Goal: Transaction & Acquisition: Purchase product/service

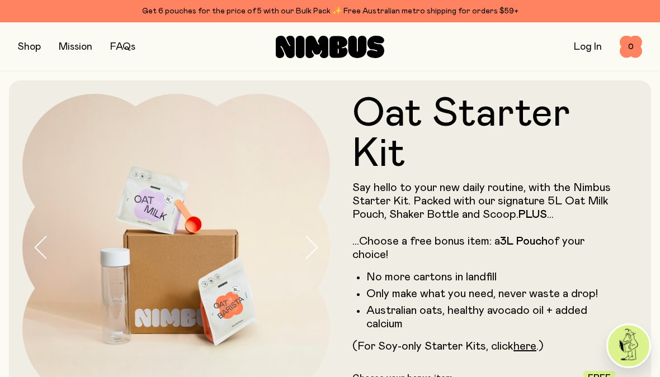
click at [26, 50] on button "button" at bounding box center [29, 47] width 23 height 16
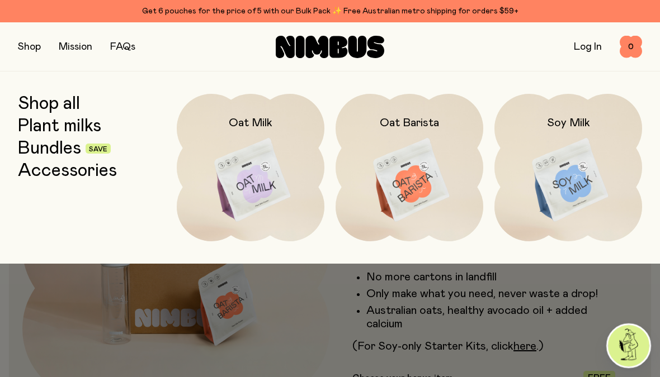
click at [561, 204] on img at bounding box center [568, 180] width 148 height 173
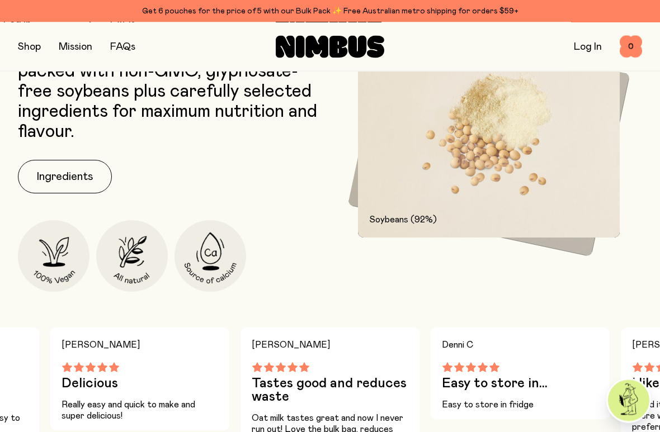
scroll to position [571, 0]
click at [63, 177] on button "Ingredients" at bounding box center [65, 177] width 94 height 34
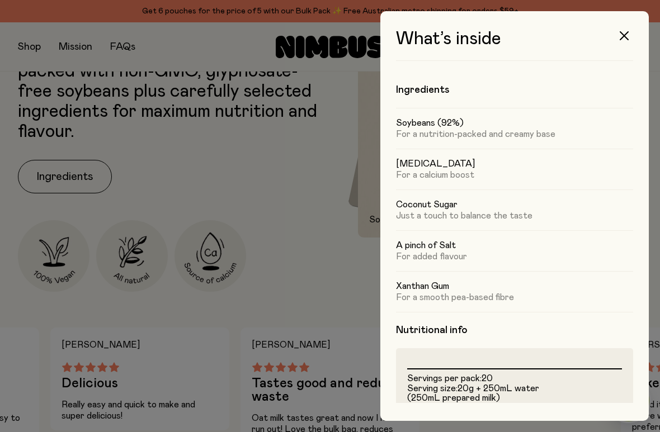
click at [349, 340] on div at bounding box center [330, 216] width 660 height 432
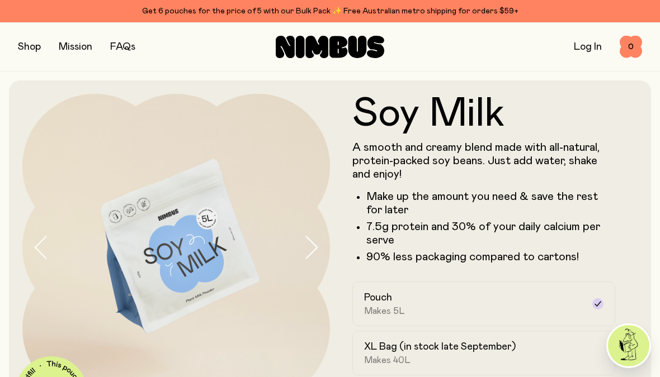
click at [129, 42] on link "FAQs" at bounding box center [122, 47] width 25 height 10
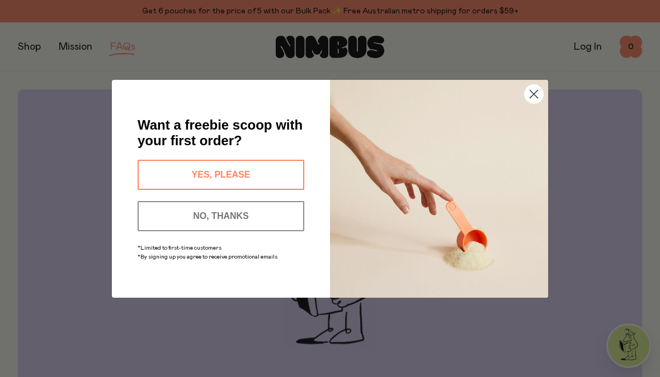
click at [534, 100] on circle "Close dialog" at bounding box center [533, 93] width 18 height 18
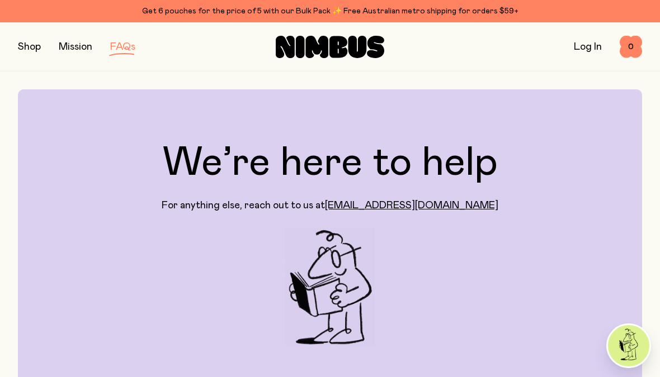
click at [120, 50] on link "FAQs" at bounding box center [122, 47] width 25 height 10
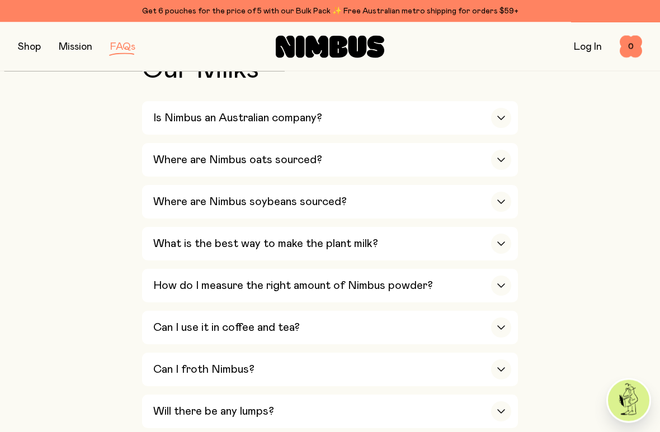
scroll to position [406, 0]
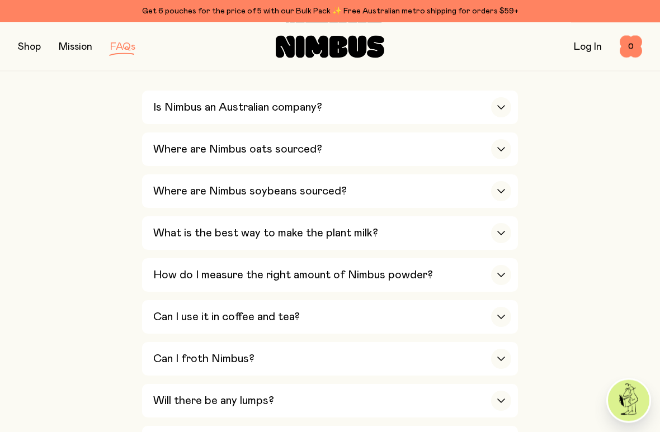
click at [505, 190] on icon "button" at bounding box center [500, 192] width 9 height 4
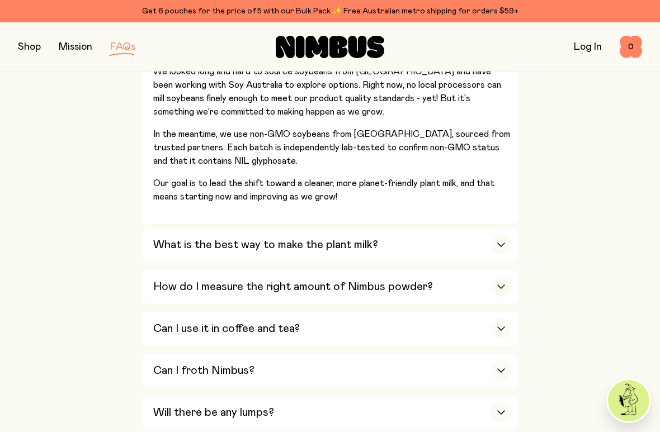
scroll to position [566, 0]
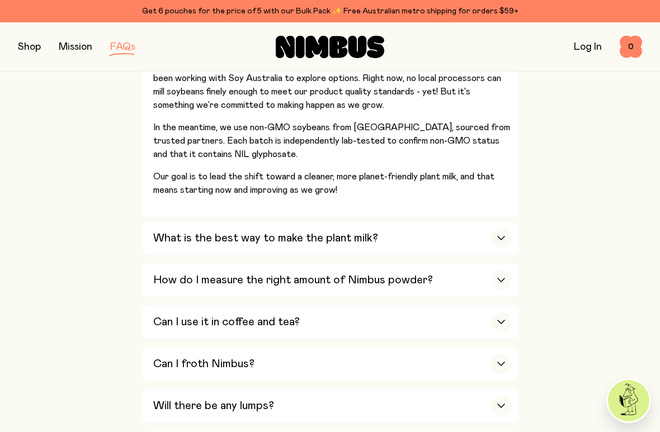
click at [505, 312] on div "button" at bounding box center [501, 322] width 20 height 20
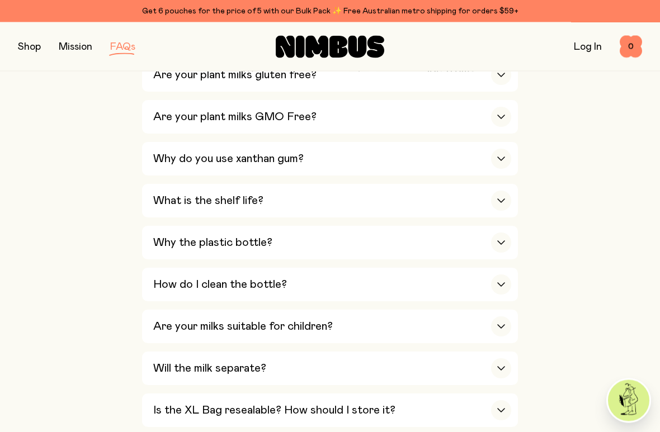
scroll to position [1030, 0]
click at [510, 268] on div "How do I clean the bottle?" at bounding box center [332, 285] width 358 height 34
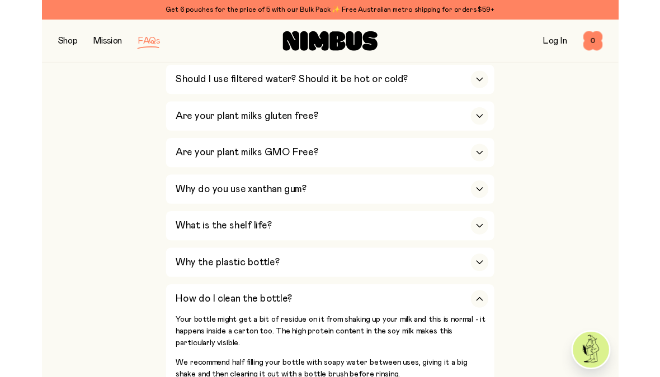
scroll to position [768, 0]
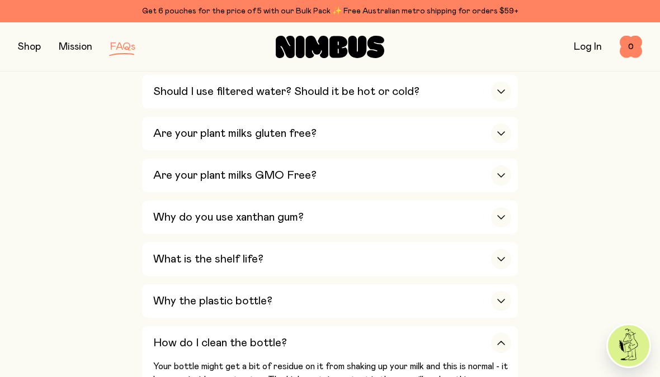
click at [505, 291] on div "button" at bounding box center [501, 301] width 20 height 20
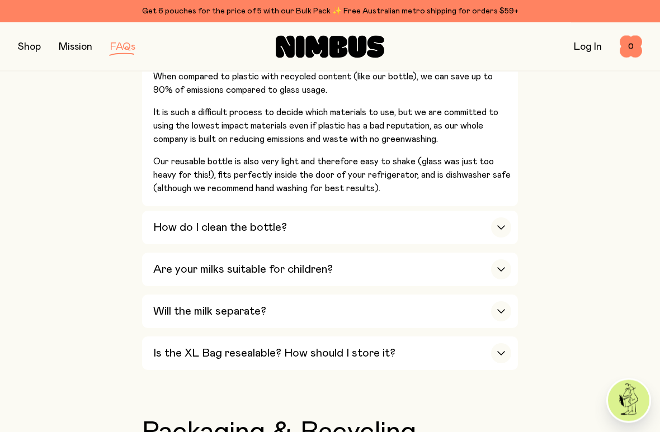
scroll to position [1186, 0]
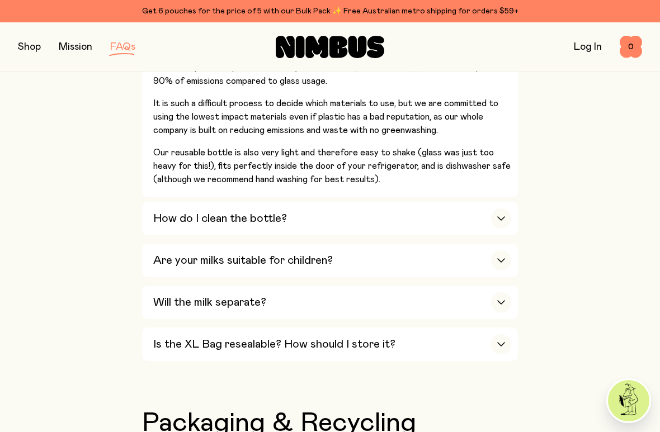
click at [495, 292] on div "button" at bounding box center [501, 302] width 20 height 20
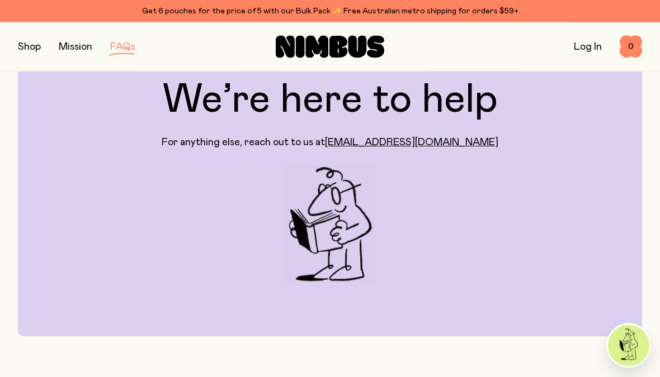
scroll to position [0, 0]
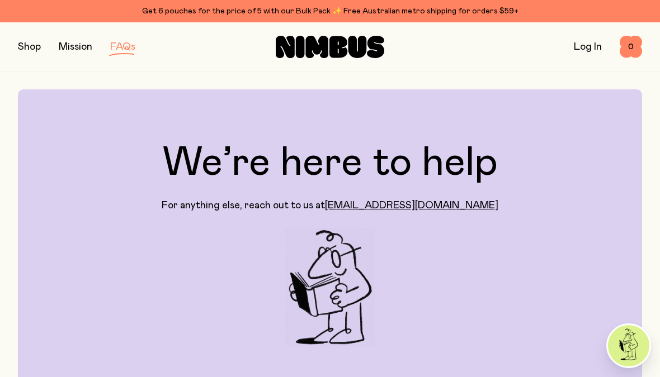
click at [40, 46] on button "button" at bounding box center [29, 47] width 23 height 16
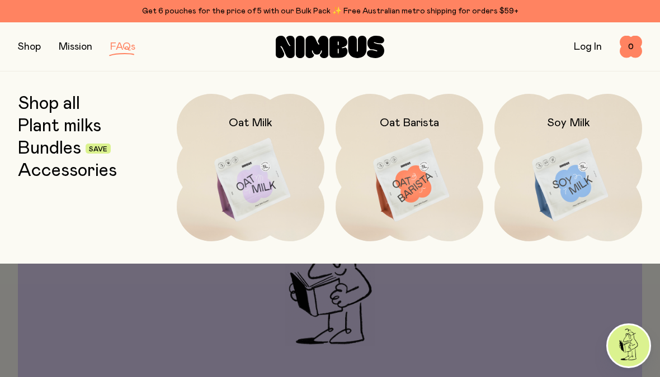
click at [433, 216] on img at bounding box center [409, 180] width 148 height 173
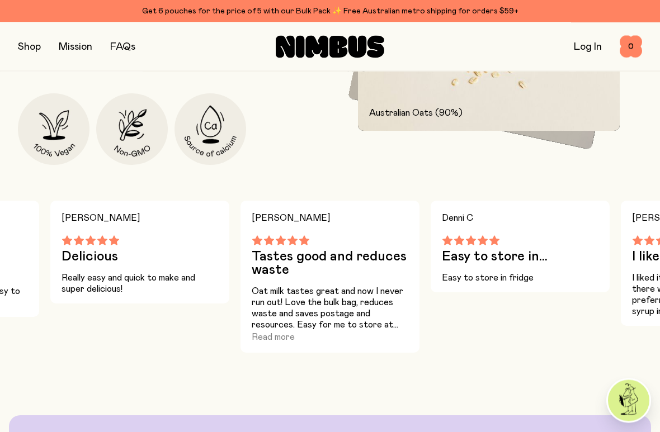
scroll to position [583, 0]
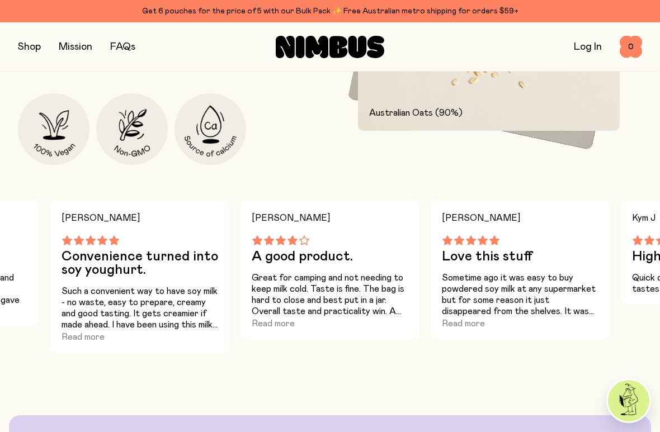
click at [96, 342] on button "Read more" at bounding box center [82, 336] width 43 height 13
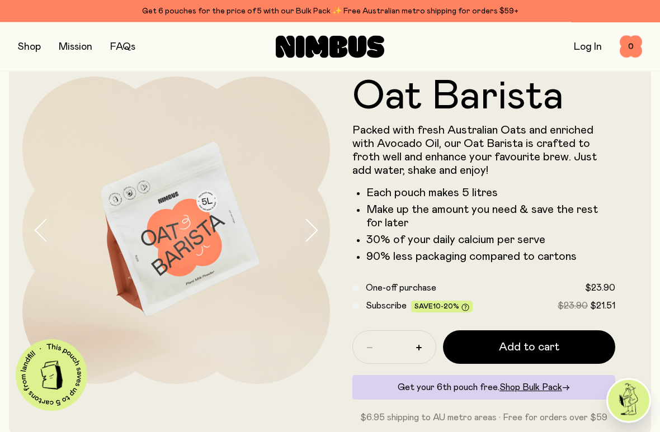
scroll to position [18, 0]
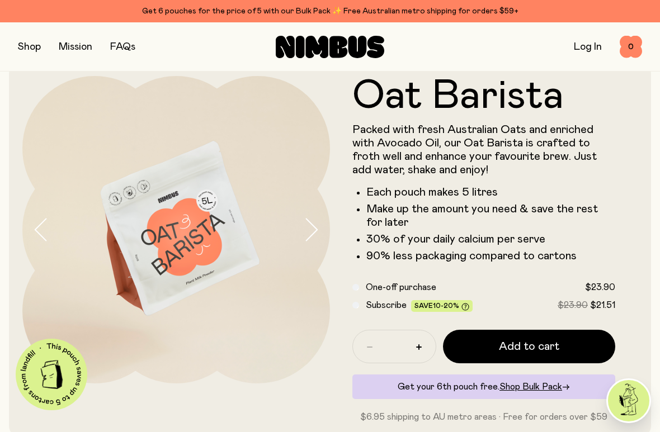
click at [535, 357] on button "Add to cart" at bounding box center [529, 347] width 172 height 34
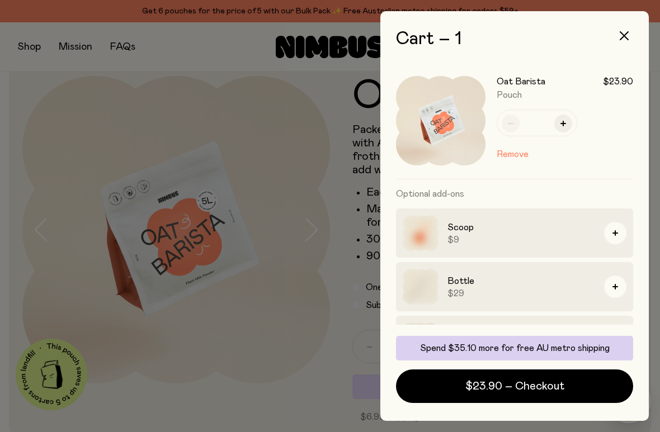
click at [37, 37] on div at bounding box center [330, 216] width 660 height 432
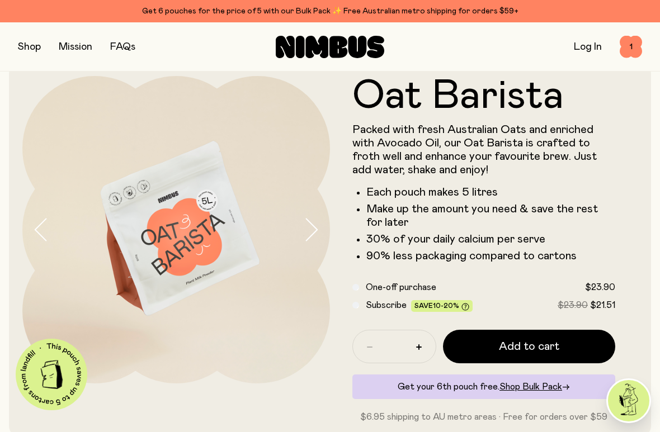
click at [40, 47] on button "button" at bounding box center [29, 47] width 23 height 16
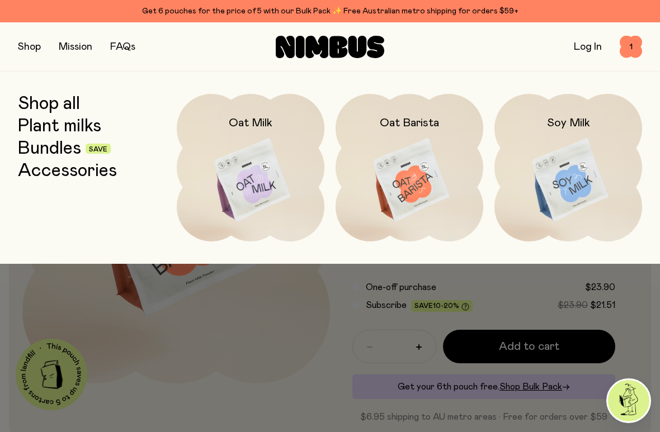
click at [583, 174] on img at bounding box center [568, 180] width 148 height 173
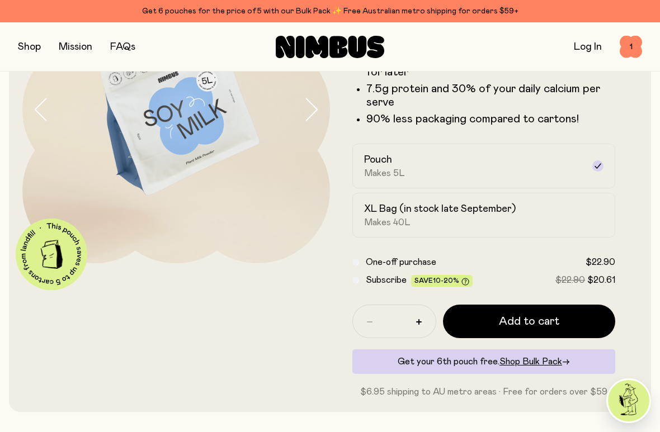
scroll to position [140, 0]
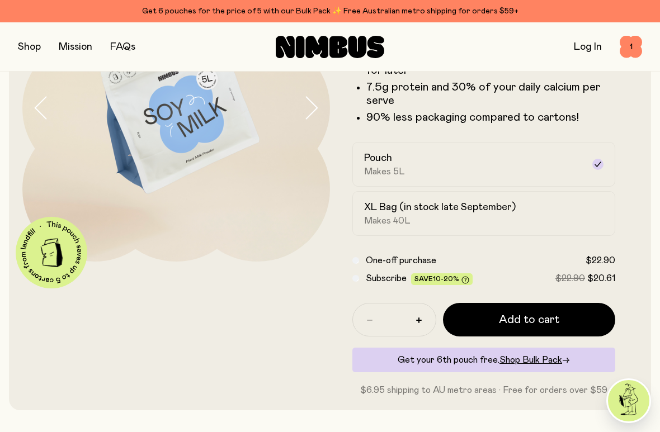
click at [588, 316] on button "Add to cart" at bounding box center [529, 320] width 172 height 34
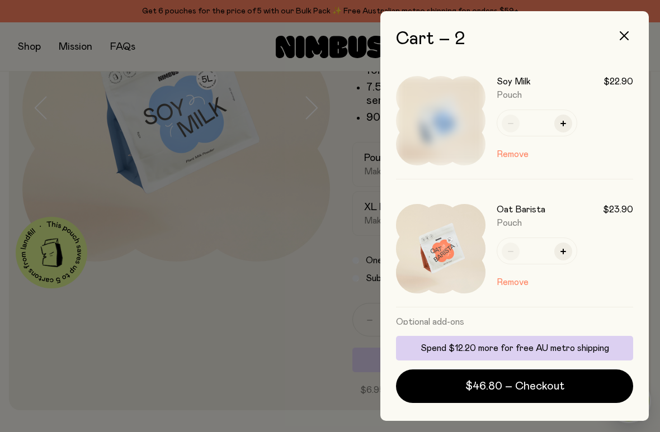
scroll to position [0, 0]
click at [268, 311] on div at bounding box center [330, 216] width 660 height 432
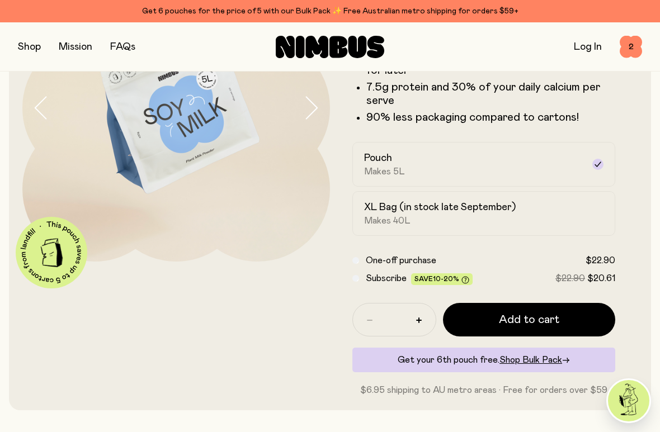
click at [637, 39] on span "2" at bounding box center [630, 47] width 22 height 22
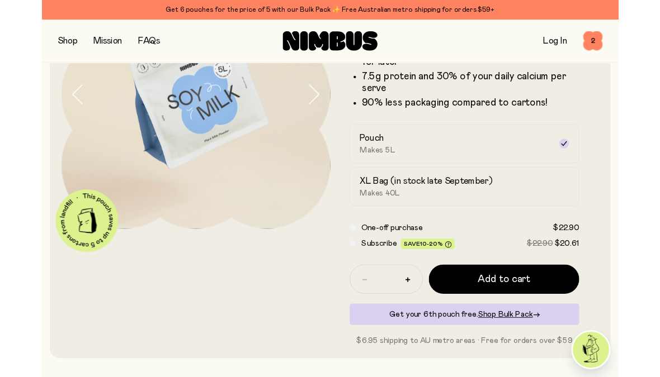
scroll to position [0, 0]
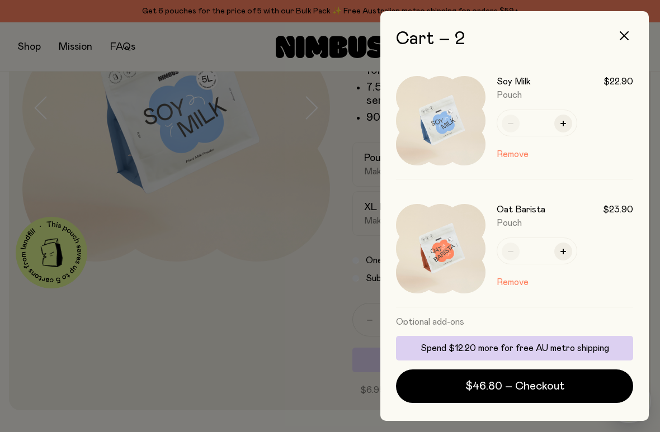
click at [568, 377] on button "$46.80 – Checkout" at bounding box center [514, 387] width 237 height 34
